Goal: Task Accomplishment & Management: Use online tool/utility

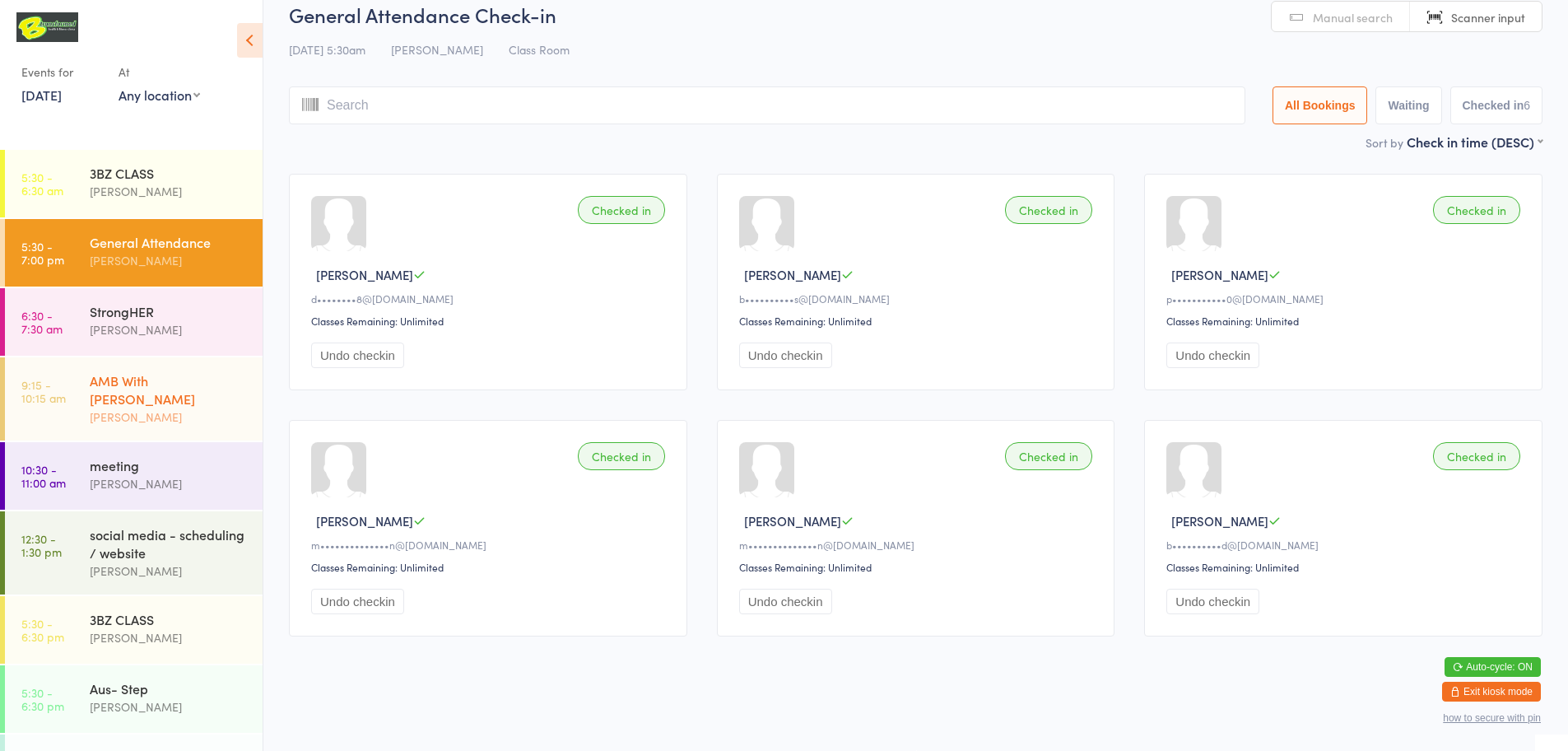
click at [198, 379] on div "AMB With [PERSON_NAME]" at bounding box center [169, 389] width 159 height 36
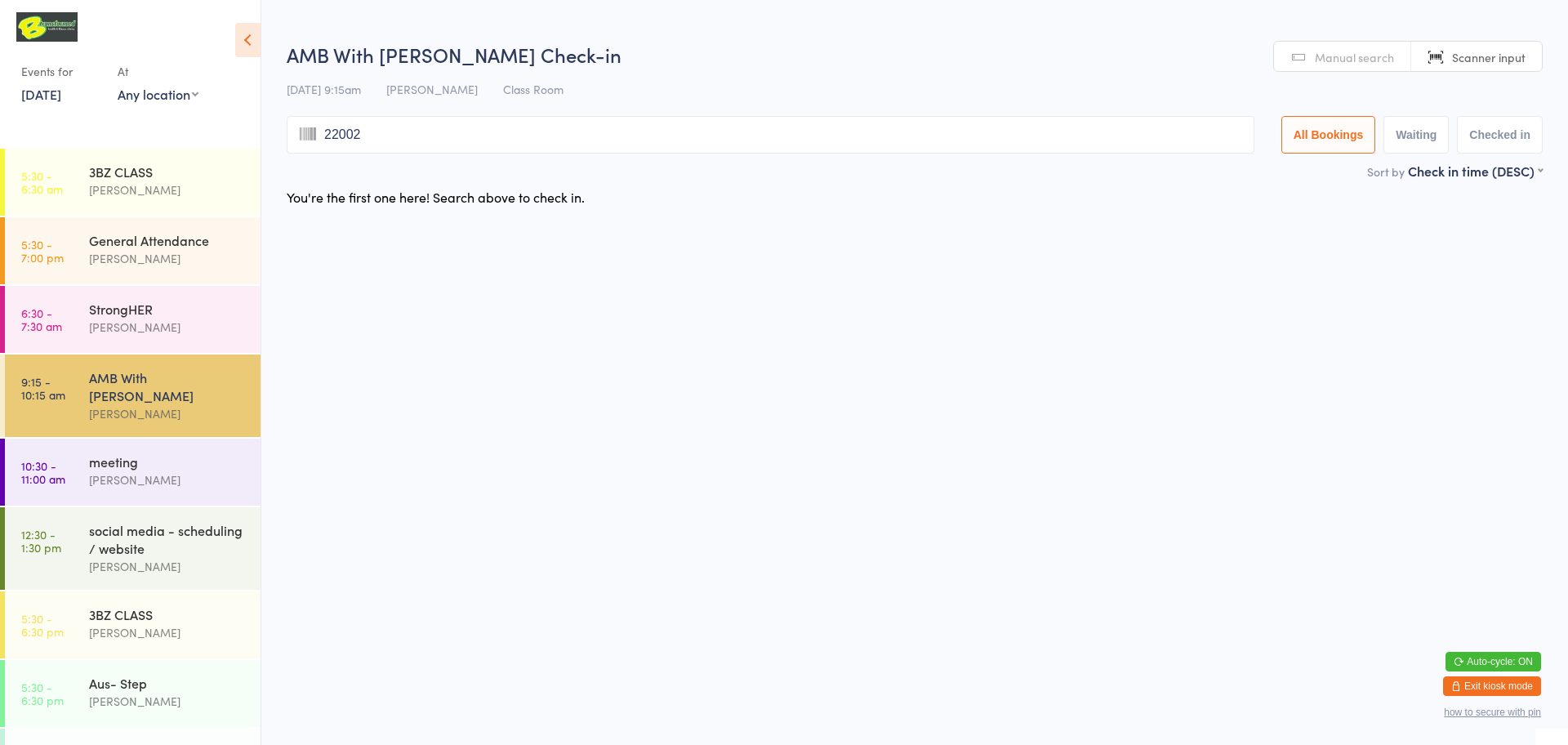
type input "220029"
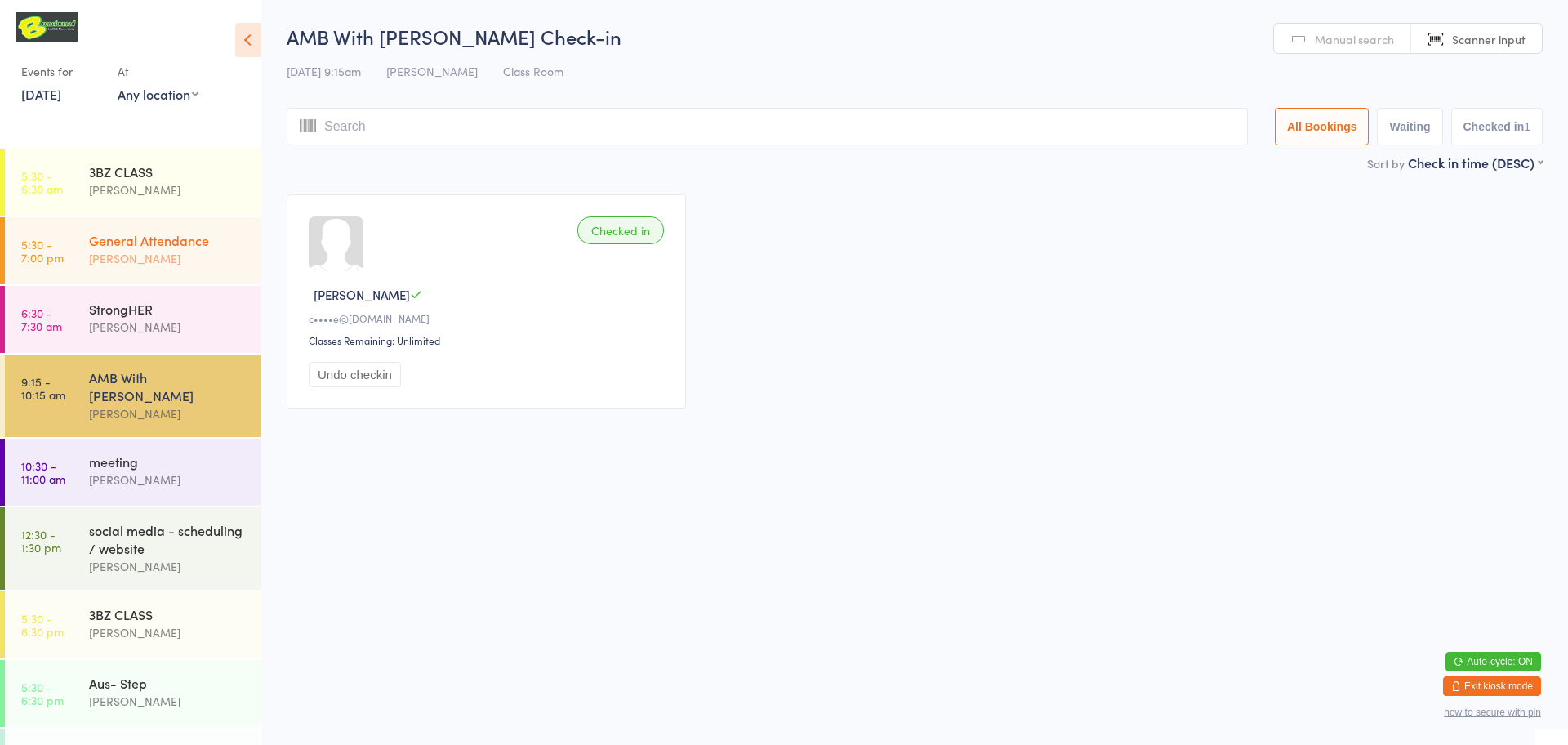
click at [178, 246] on div "General Attendance" at bounding box center [168, 240] width 158 height 18
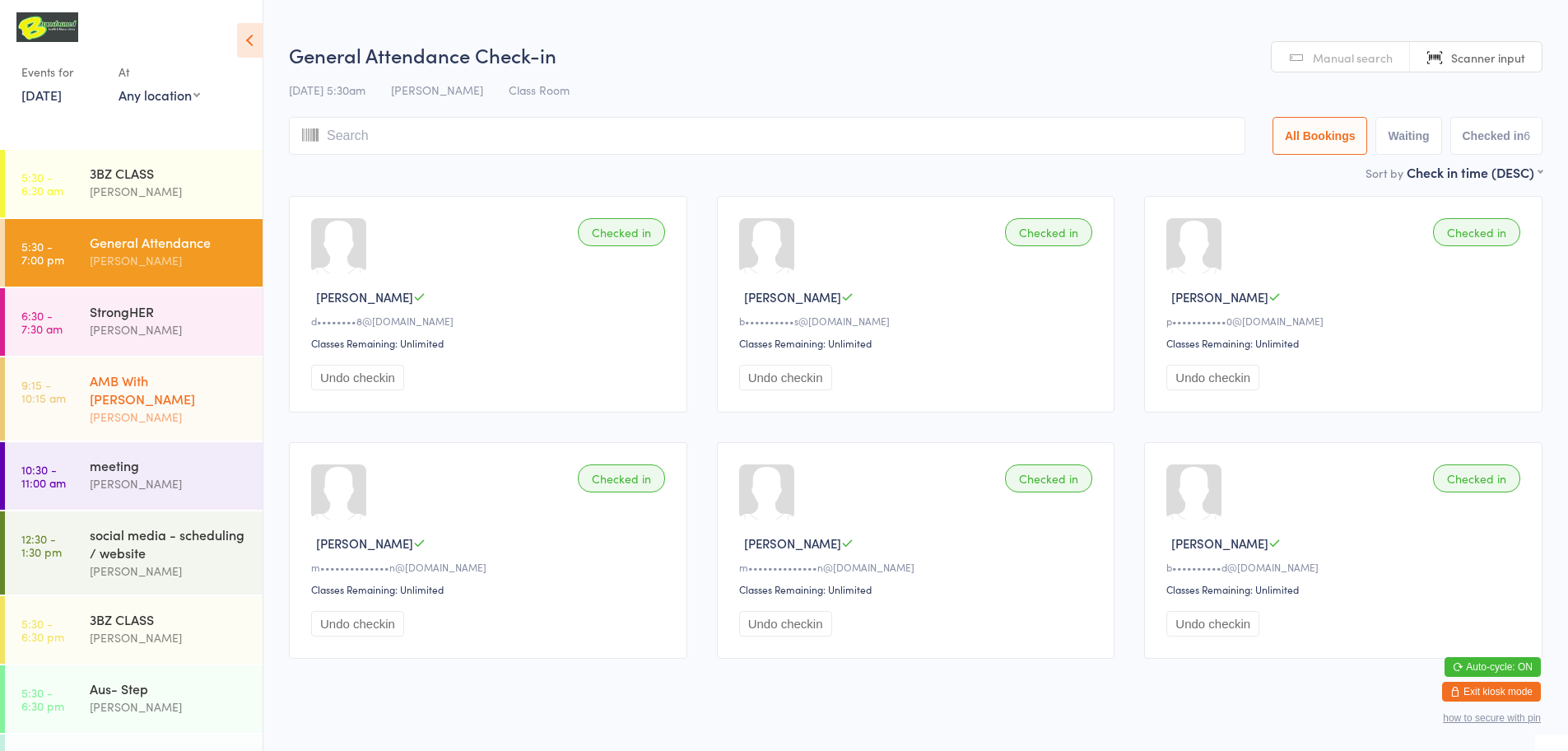
click at [170, 407] on div "[PERSON_NAME]" at bounding box center [169, 416] width 159 height 19
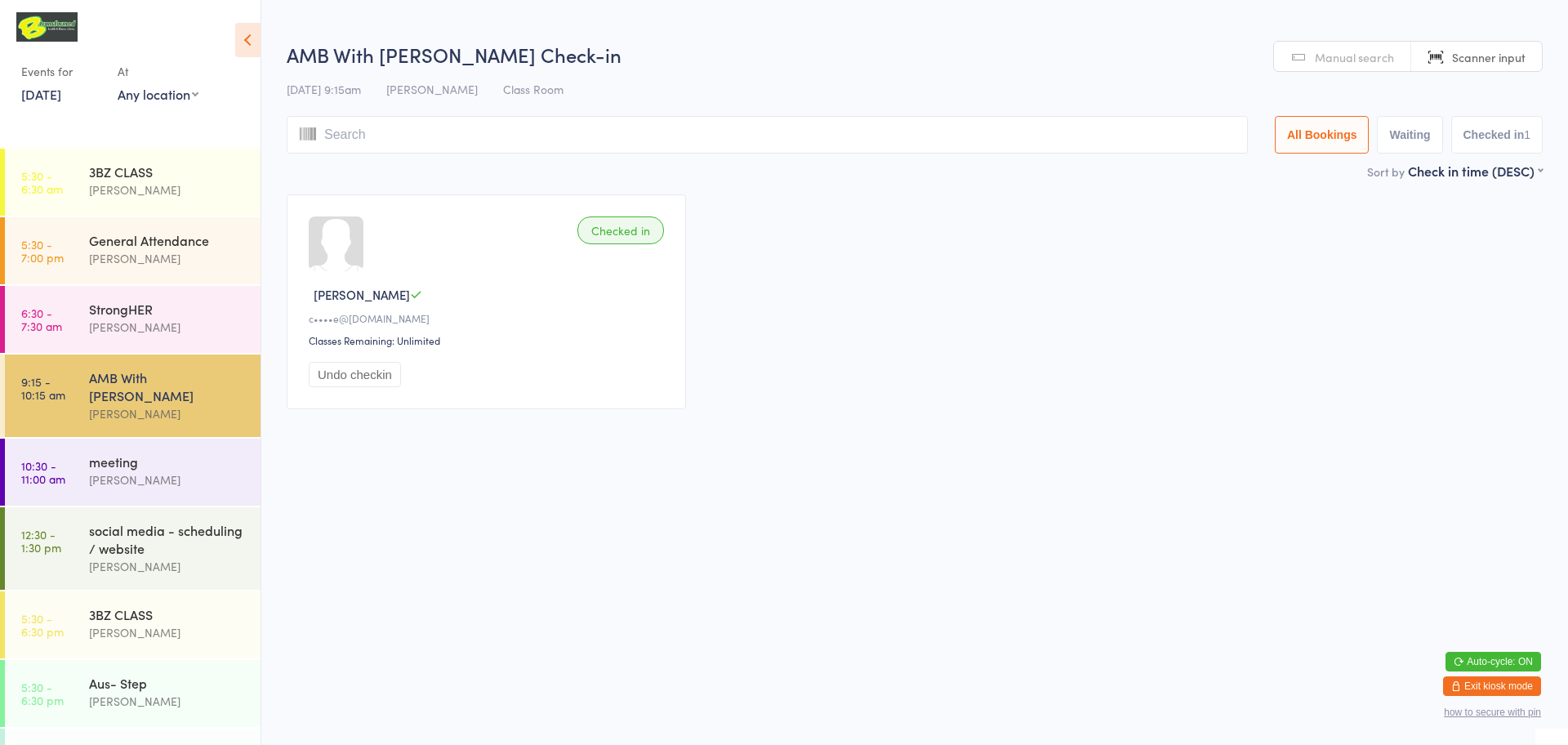
click at [432, 141] on input "search" at bounding box center [767, 135] width 961 height 37
click at [1444, 62] on link "Scanner input" at bounding box center [1476, 56] width 131 height 31
click at [1446, 62] on link "Scanner input" at bounding box center [1476, 56] width 131 height 31
click at [1178, 130] on input "search" at bounding box center [767, 135] width 961 height 37
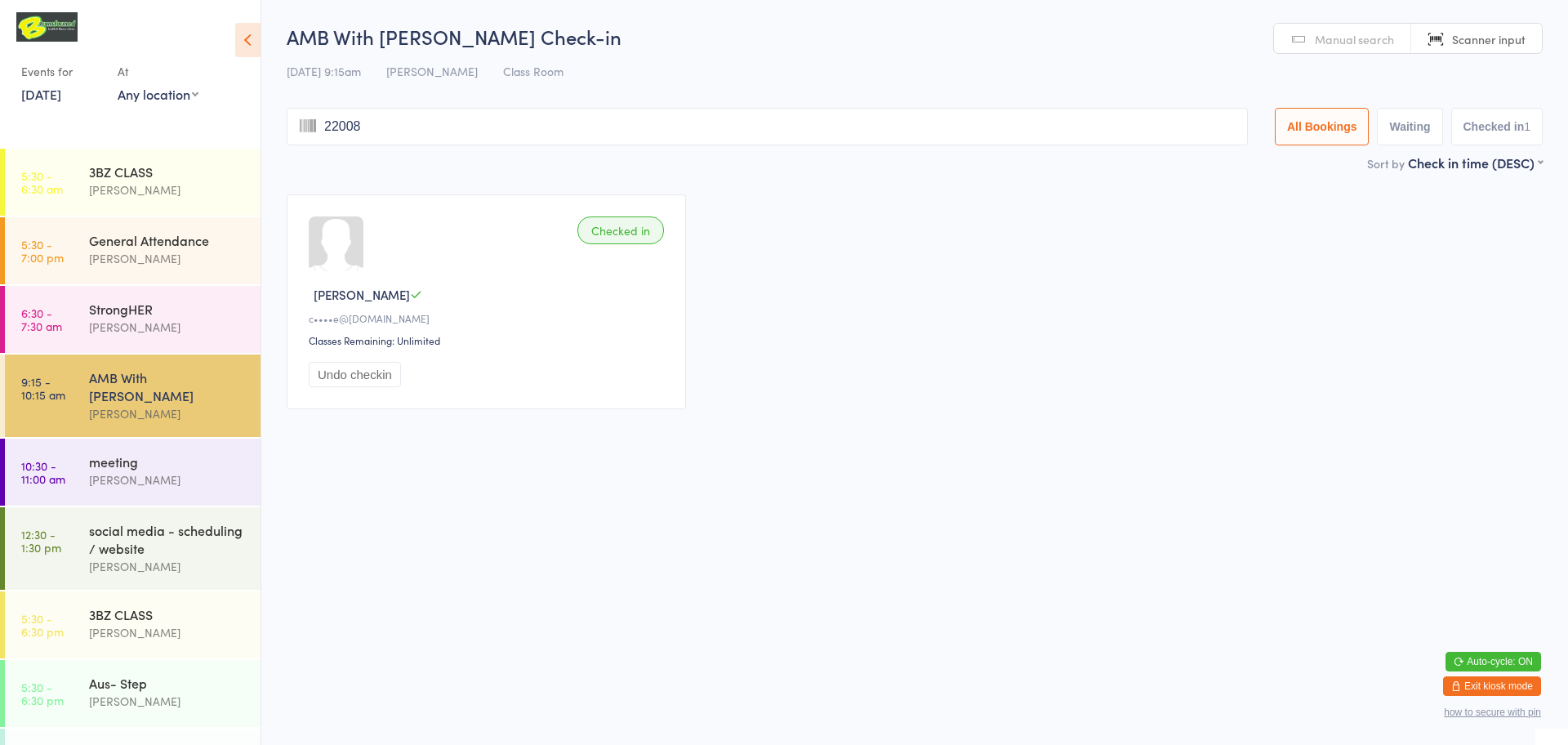
type input "220081"
click at [684, 123] on input "search" at bounding box center [767, 126] width 961 height 37
type input "220070"
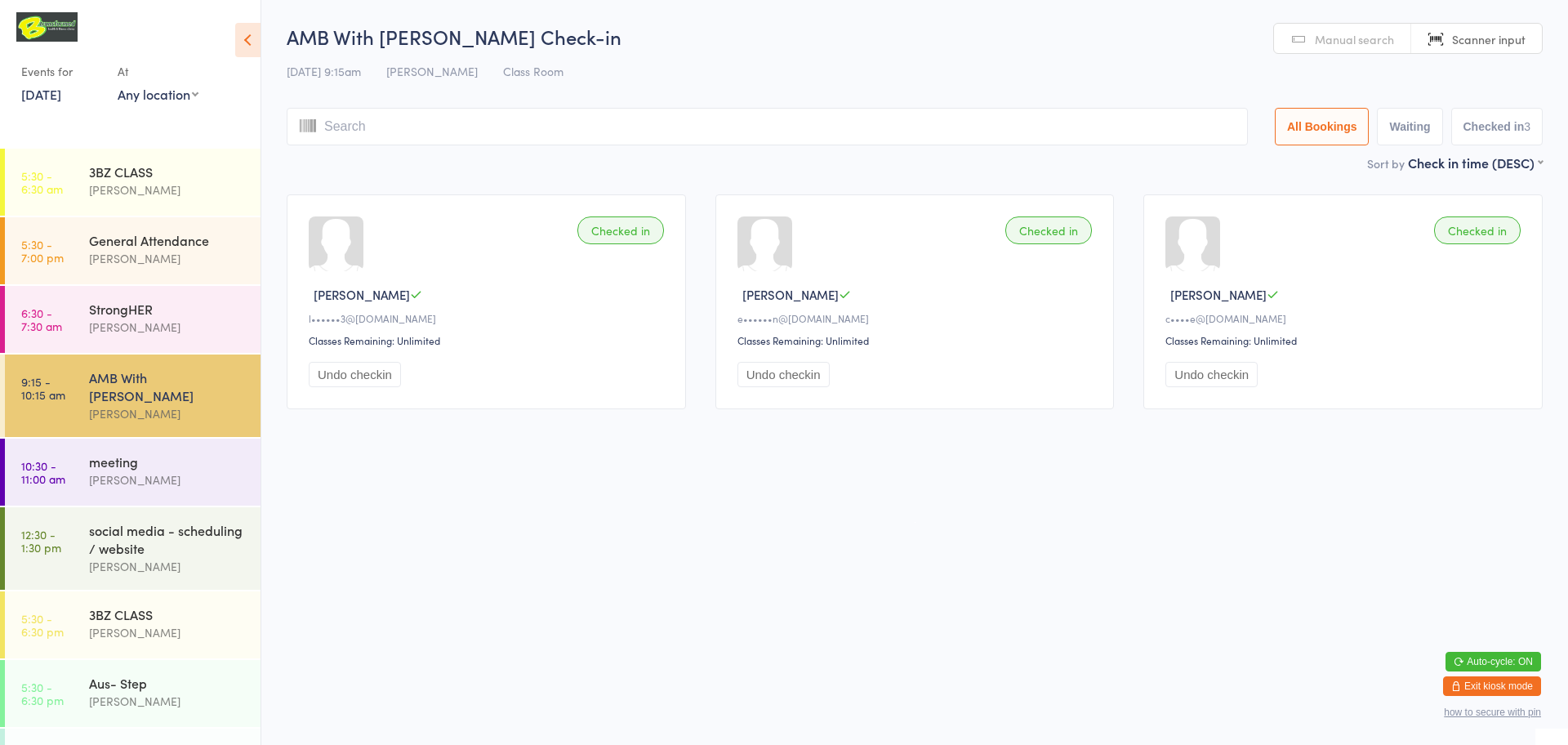
click at [680, 136] on input "search" at bounding box center [767, 126] width 961 height 37
click at [859, 124] on input "search" at bounding box center [767, 126] width 961 height 37
type input "220062"
